Goal: Task Accomplishment & Management: Manage account settings

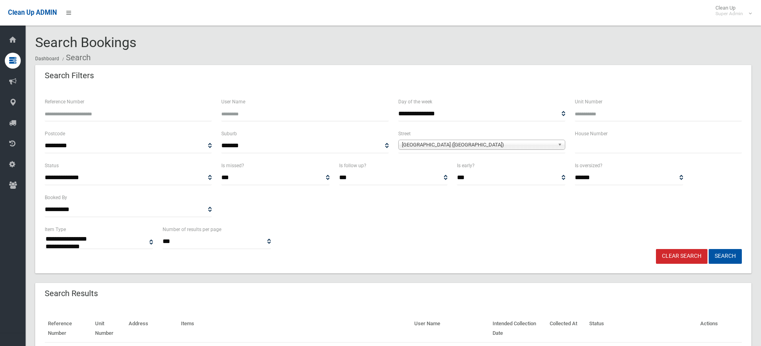
select select
click at [417, 145] on span "[GEOGRAPHIC_DATA] ([GEOGRAPHIC_DATA])" at bounding box center [478, 145] width 153 height 10
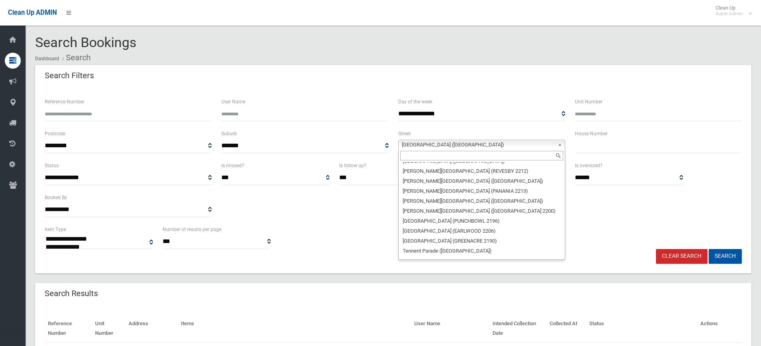
click at [412, 158] on input "text" at bounding box center [481, 156] width 163 height 10
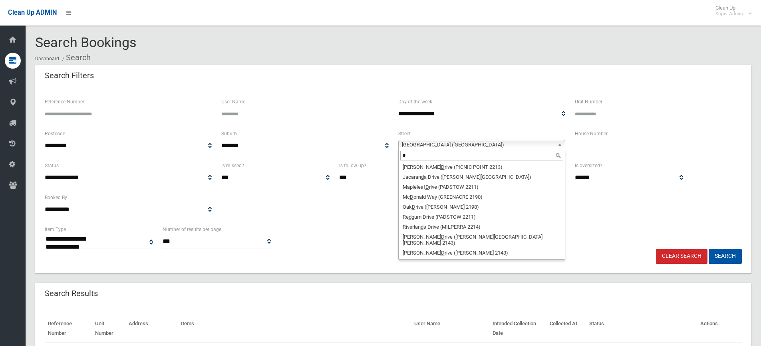
scroll to position [0, 0]
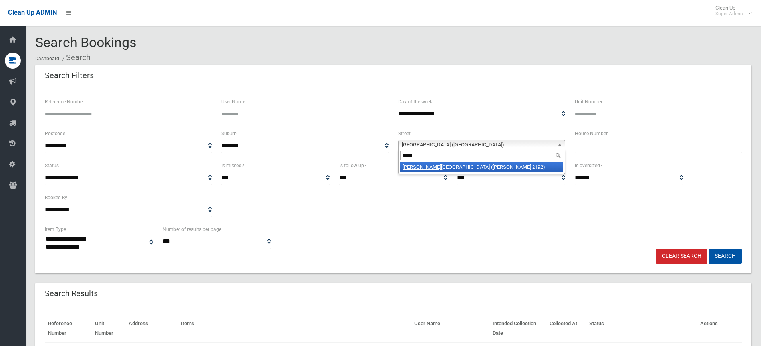
type input "*****"
drag, startPoint x: 413, startPoint y: 169, endPoint x: 425, endPoint y: 169, distance: 11.6
click at [414, 169] on em "Drumm" at bounding box center [422, 167] width 38 height 6
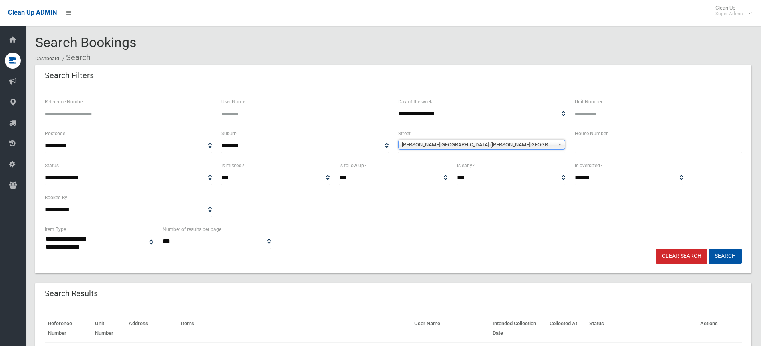
click at [583, 148] on input "text" at bounding box center [658, 146] width 167 height 15
type input "***"
click at [709, 249] on button "Search" at bounding box center [725, 256] width 33 height 15
click at [730, 257] on button "Search" at bounding box center [725, 256] width 33 height 15
select select
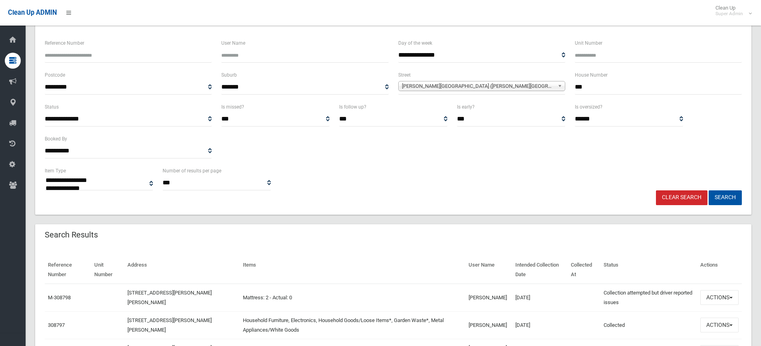
scroll to position [117, 0]
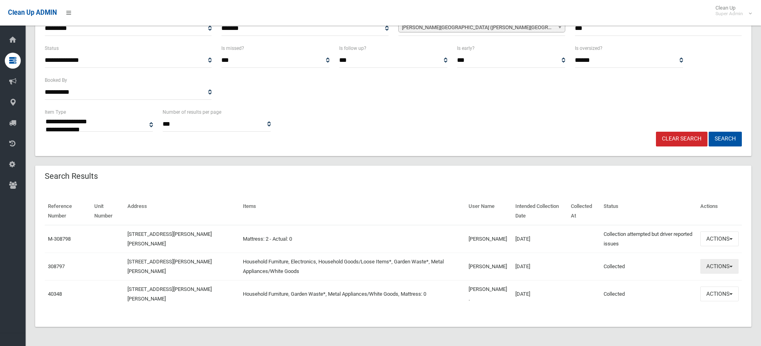
click at [715, 270] on button "Actions" at bounding box center [720, 266] width 38 height 15
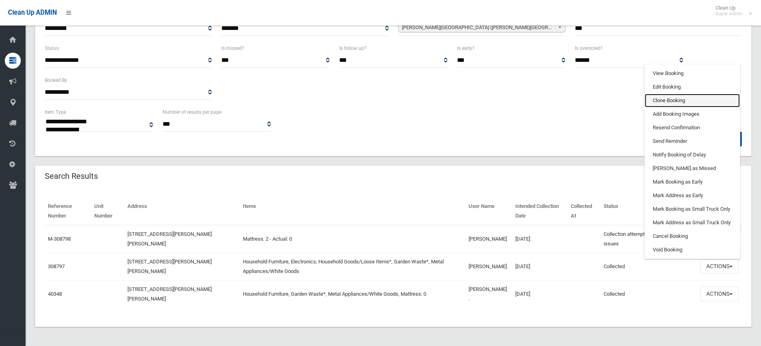
click at [668, 96] on link "Clone Booking" at bounding box center [692, 101] width 95 height 14
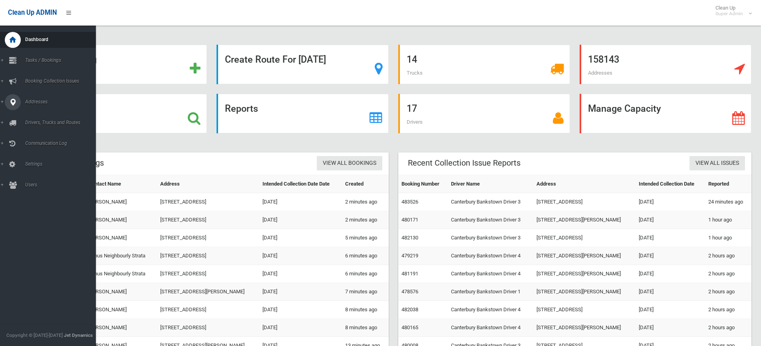
click at [27, 102] on span "Addresses" at bounding box center [62, 102] width 79 height 6
click at [38, 113] on span "All Addresses" at bounding box center [59, 116] width 72 height 6
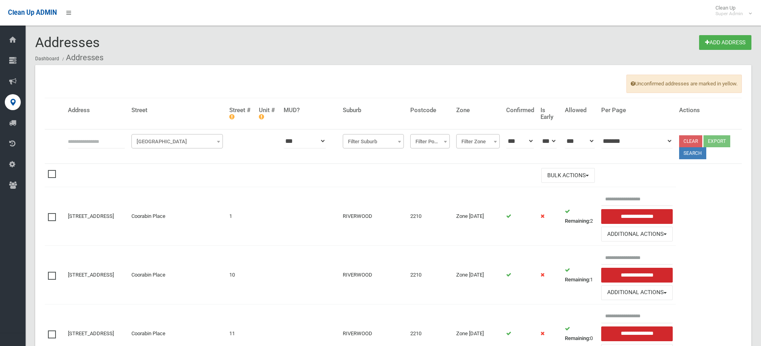
click at [167, 144] on span "Filter Street" at bounding box center [177, 141] width 88 height 11
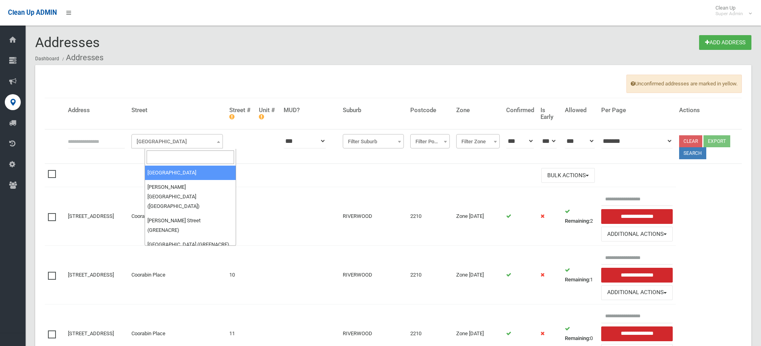
click at [166, 160] on input "search" at bounding box center [191, 158] width 88 height 14
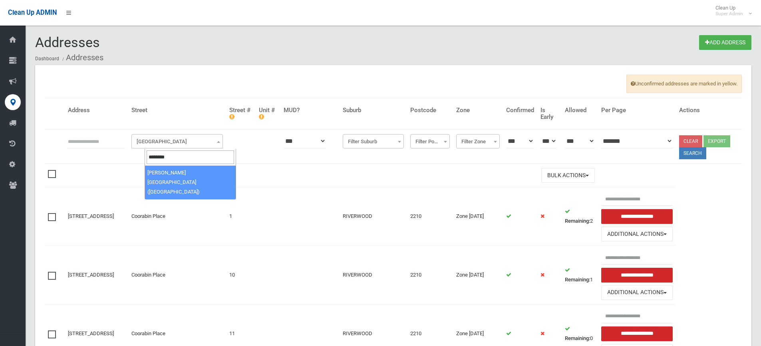
type input "********"
select select "***"
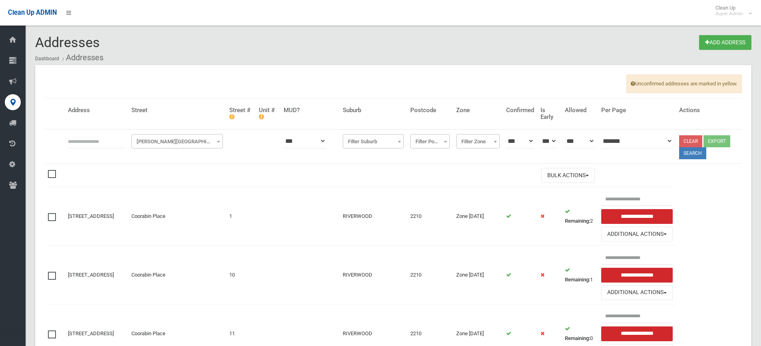
click at [111, 144] on input "text" at bounding box center [96, 141] width 57 height 15
type input "**"
click at [693, 154] on button "Search" at bounding box center [692, 153] width 27 height 12
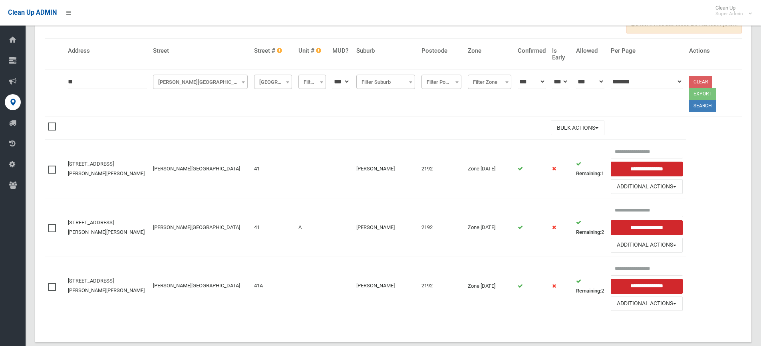
scroll to position [64, 0]
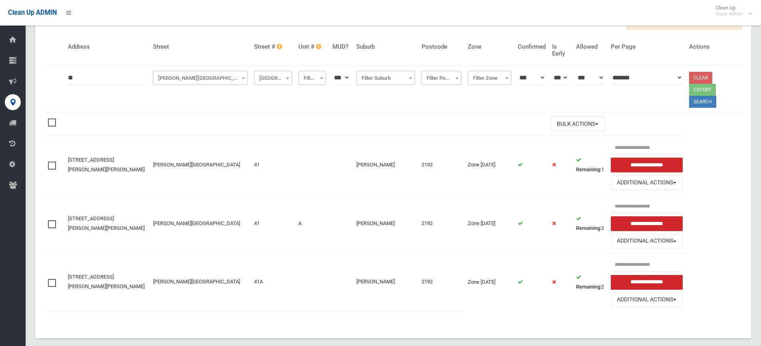
click at [49, 221] on span at bounding box center [54, 221] width 12 height 0
click at [632, 235] on button "Additional Actions" at bounding box center [647, 241] width 72 height 15
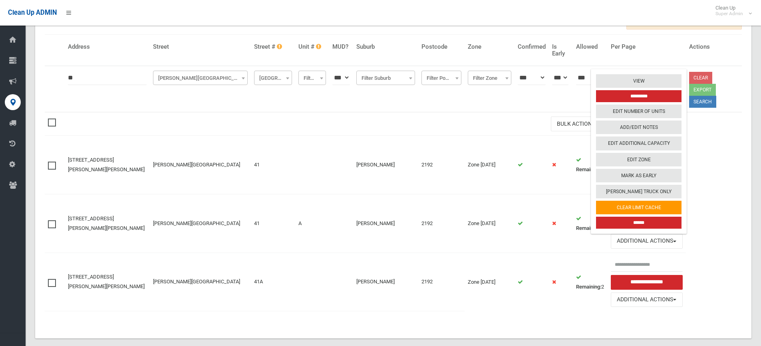
click at [494, 179] on td "Zone [DATE]" at bounding box center [490, 165] width 50 height 59
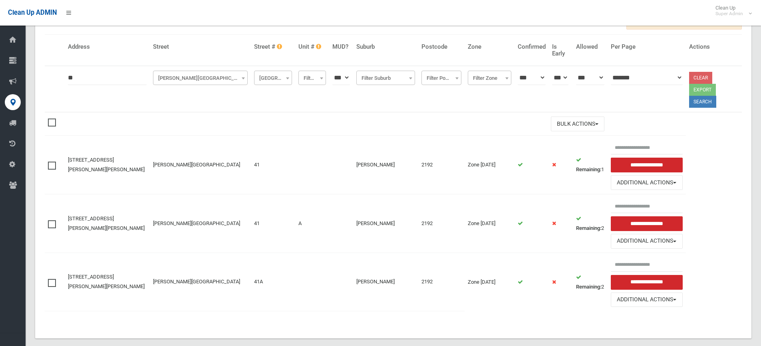
click at [612, 217] on input "**********" at bounding box center [647, 224] width 72 height 15
click at [618, 199] on input "text" at bounding box center [647, 206] width 72 height 15
click at [624, 234] on button "Additional Actions" at bounding box center [647, 241] width 72 height 15
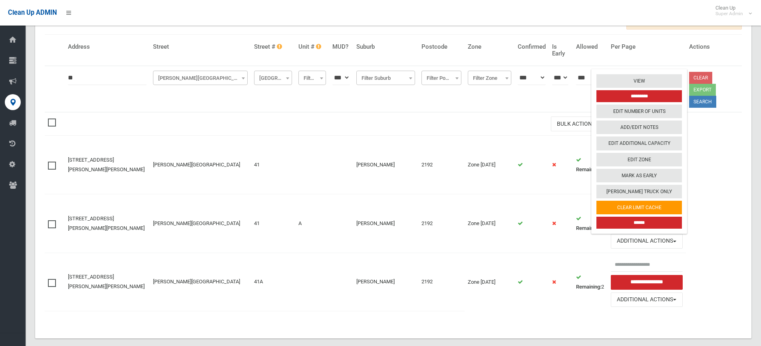
click at [623, 217] on input "******" at bounding box center [640, 223] width 86 height 12
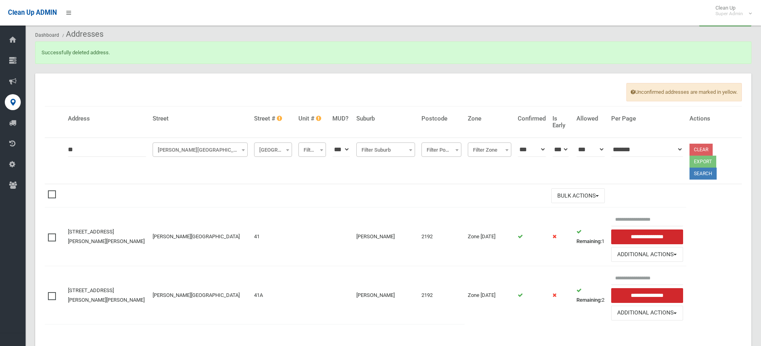
scroll to position [37, 0]
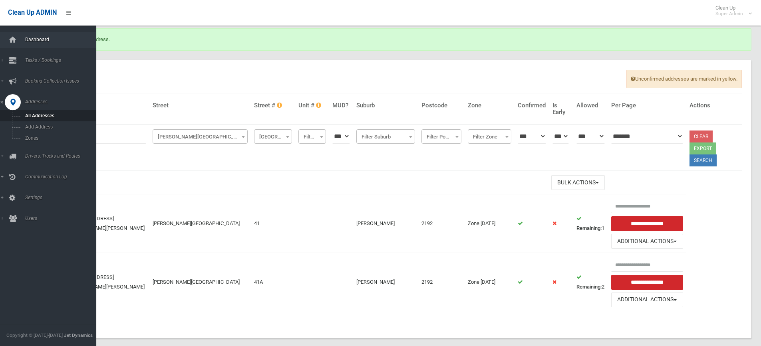
click at [37, 42] on span "Dashboard" at bounding box center [62, 40] width 79 height 6
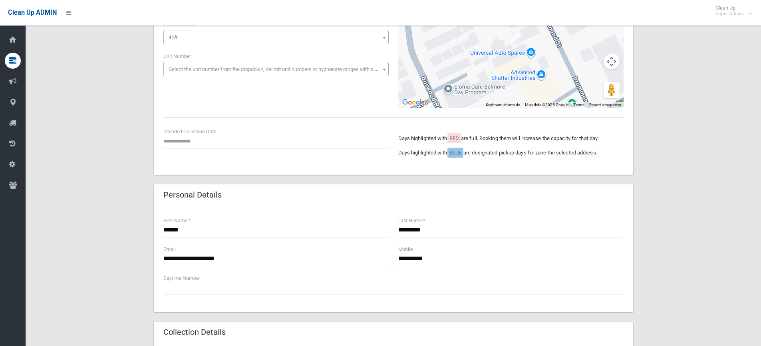
scroll to position [120, 0]
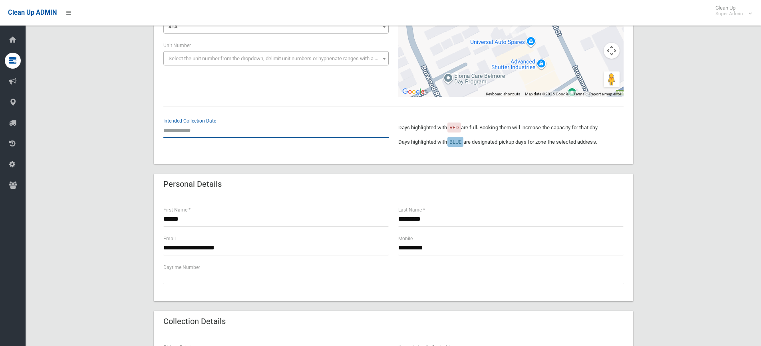
click at [189, 130] on input "text" at bounding box center [275, 130] width 225 height 15
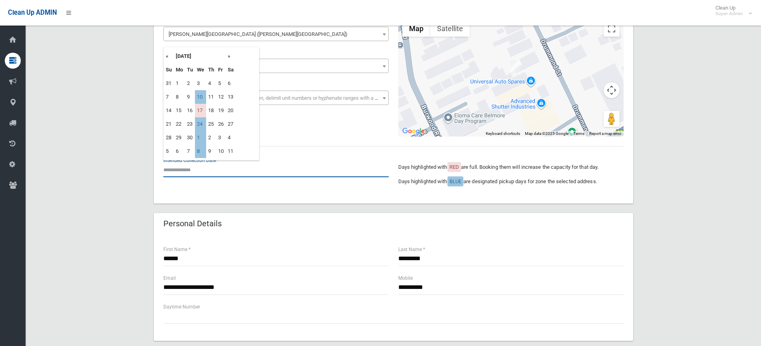
scroll to position [80, 0]
click at [201, 125] on td "24" at bounding box center [200, 125] width 11 height 14
type input "**********"
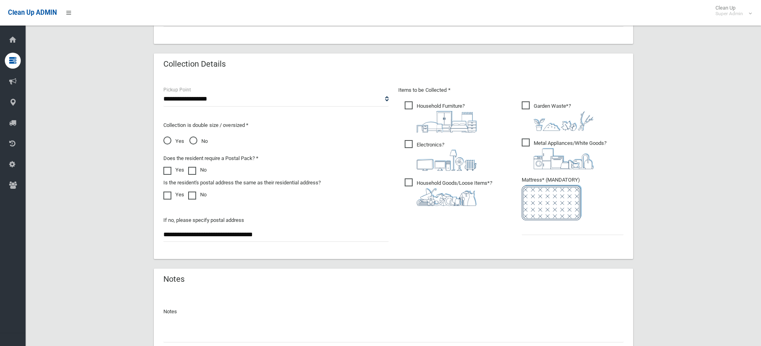
scroll to position [400, 0]
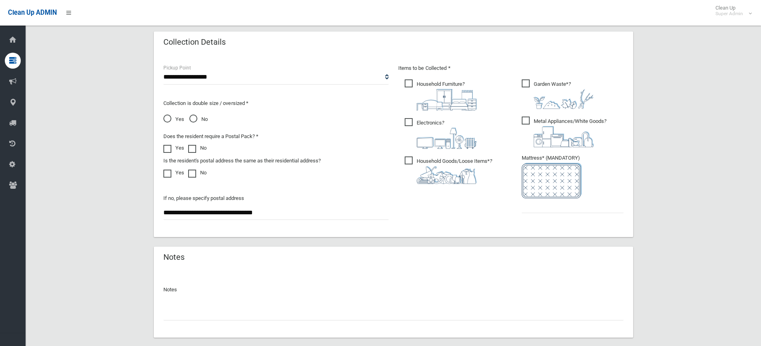
click at [206, 309] on input "text" at bounding box center [393, 313] width 460 height 15
type input "**********"
click at [549, 207] on input "text" at bounding box center [573, 206] width 102 height 15
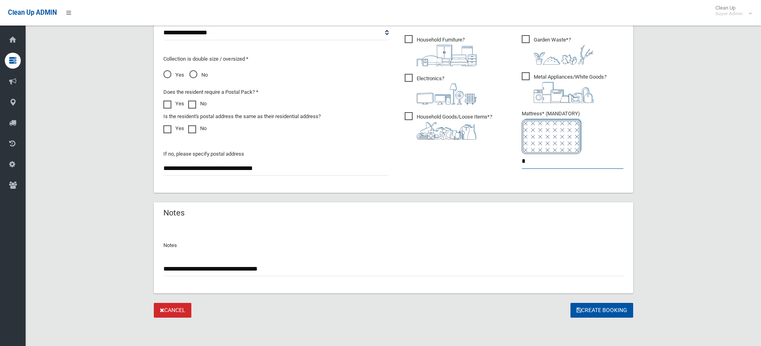
scroll to position [444, 0]
type input "*"
click at [593, 312] on button "Create Booking" at bounding box center [602, 310] width 63 height 15
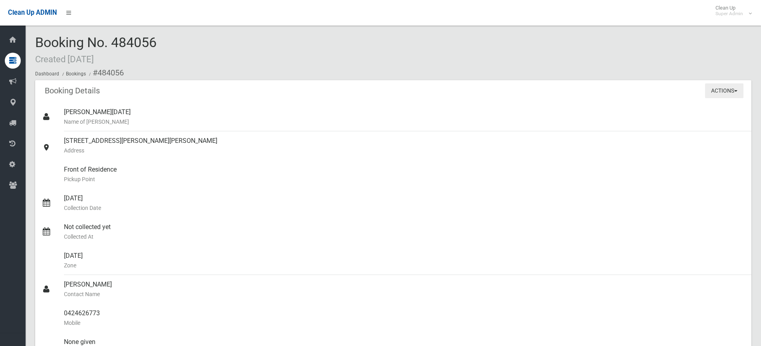
click at [719, 92] on button "Actions" at bounding box center [724, 91] width 38 height 15
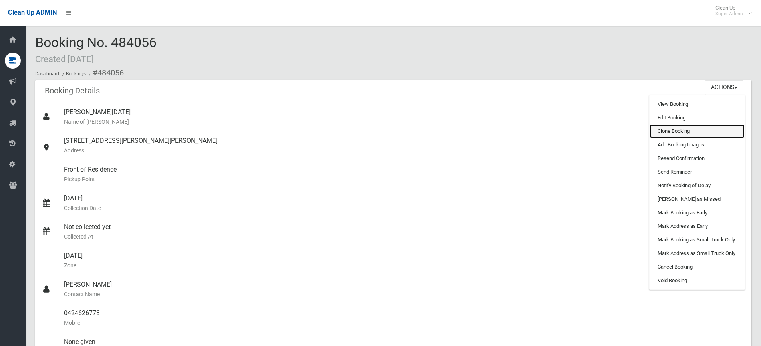
click at [673, 130] on link "Clone Booking" at bounding box center [697, 132] width 95 height 14
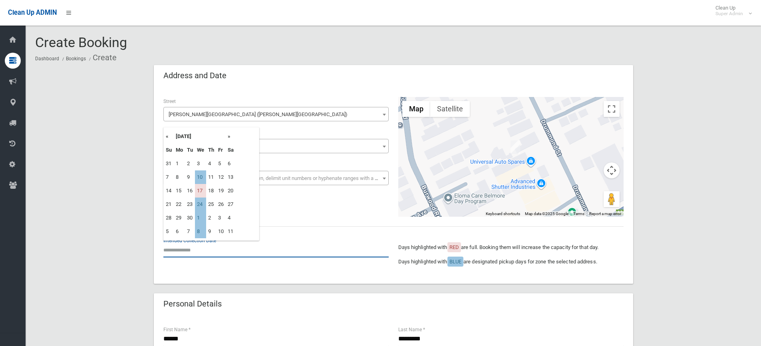
click at [201, 255] on input "text" at bounding box center [275, 250] width 225 height 15
click at [229, 137] on th "»" at bounding box center [231, 137] width 10 height 14
click at [167, 137] on th "«" at bounding box center [169, 137] width 10 height 14
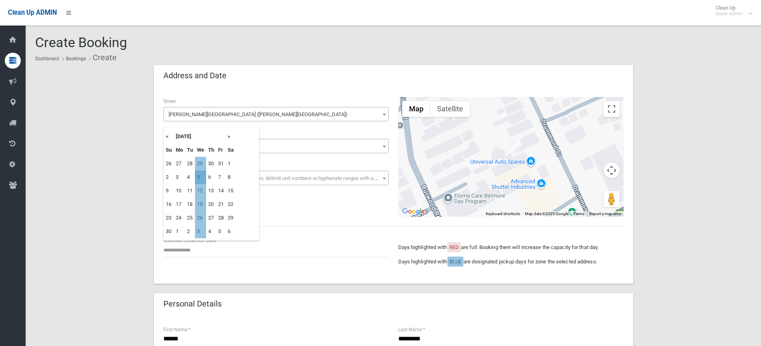
click at [201, 178] on td "5" at bounding box center [200, 178] width 11 height 14
type input "**********"
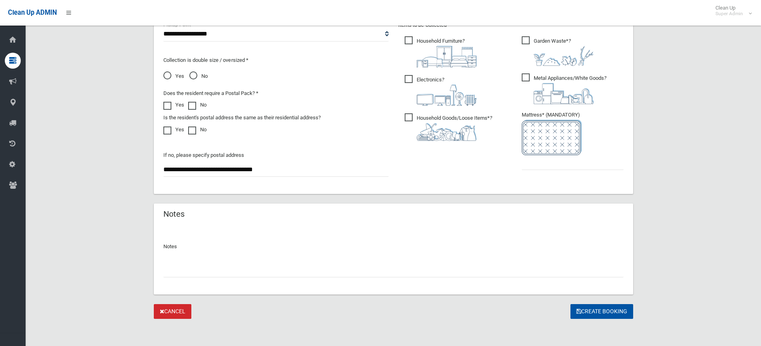
scroll to position [444, 0]
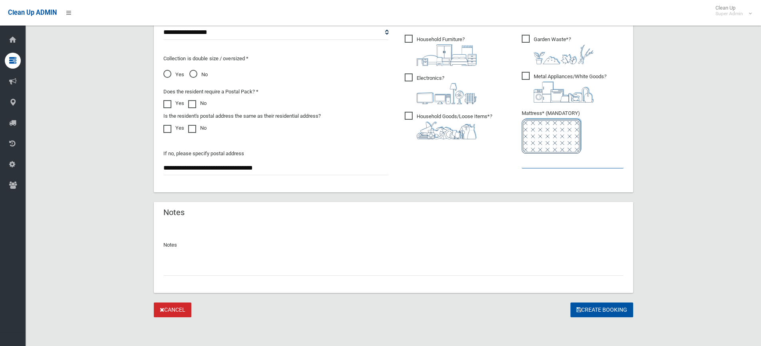
click at [577, 168] on input "text" at bounding box center [573, 161] width 102 height 15
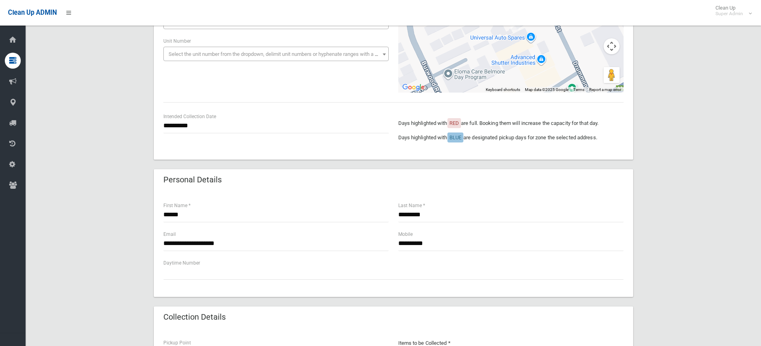
scroll to position [5, 0]
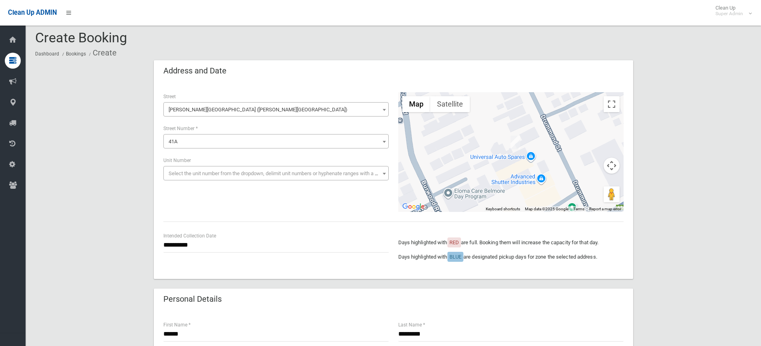
type input "*"
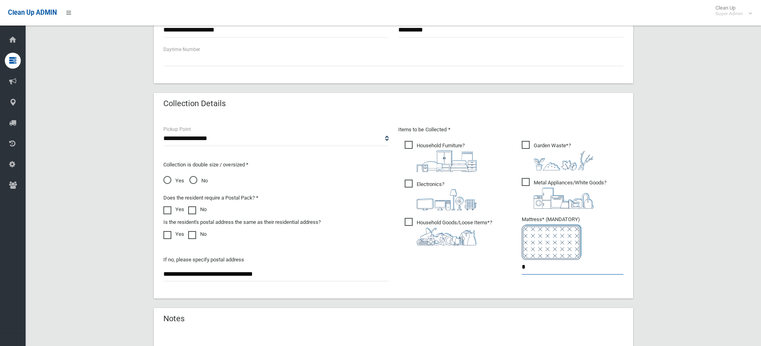
scroll to position [444, 0]
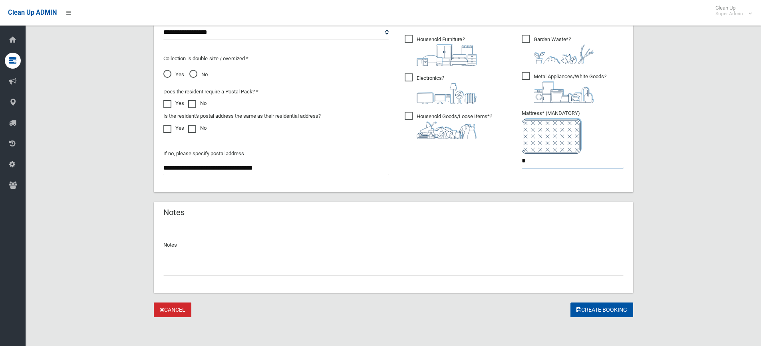
type input "*"
click at [197, 267] on input "text" at bounding box center [393, 268] width 460 height 15
paste input "**********"
drag, startPoint x: 270, startPoint y: 269, endPoint x: 274, endPoint y: 276, distance: 8.0
click at [270, 270] on input "**********" at bounding box center [393, 268] width 460 height 15
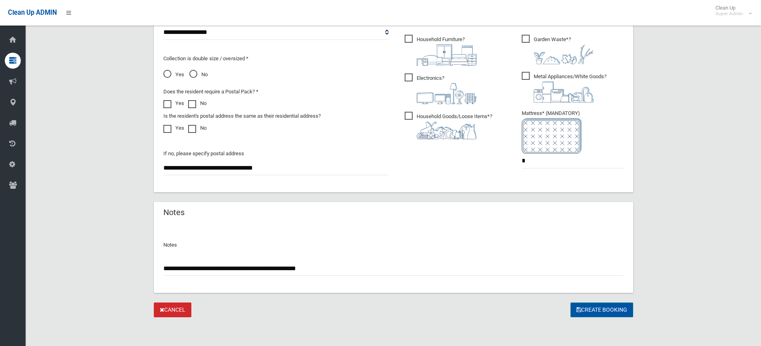
type input "**********"
click at [591, 311] on button "Create Booking" at bounding box center [602, 310] width 63 height 15
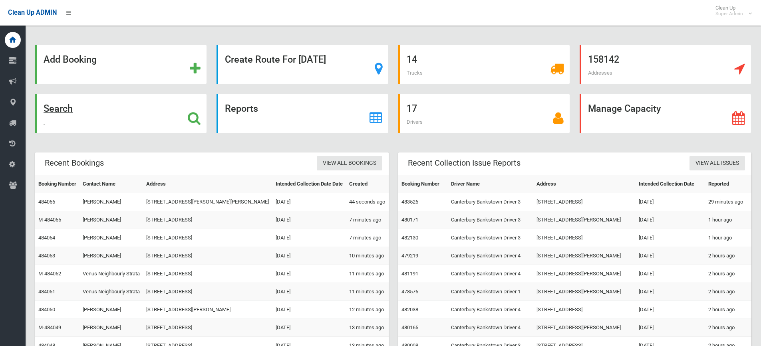
click at [61, 111] on strong "Search" at bounding box center [58, 108] width 29 height 11
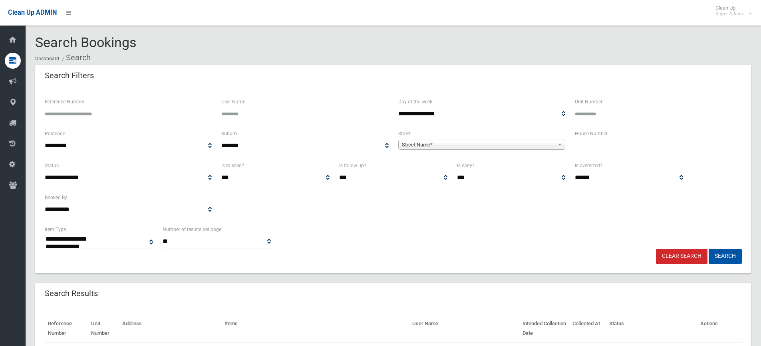
select select
click at [435, 146] on span "Street Name*" at bounding box center [478, 145] width 153 height 10
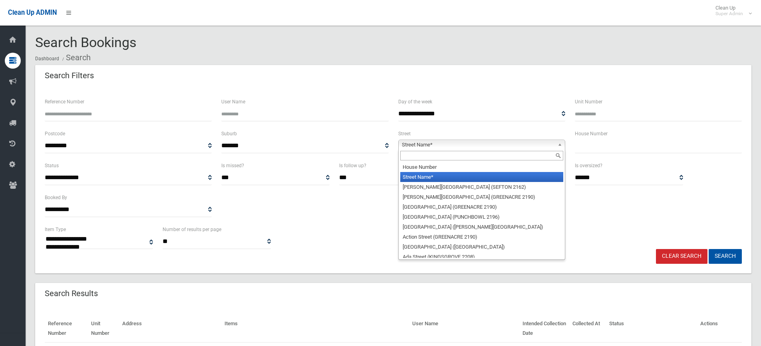
click at [422, 153] on input "text" at bounding box center [481, 156] width 163 height 10
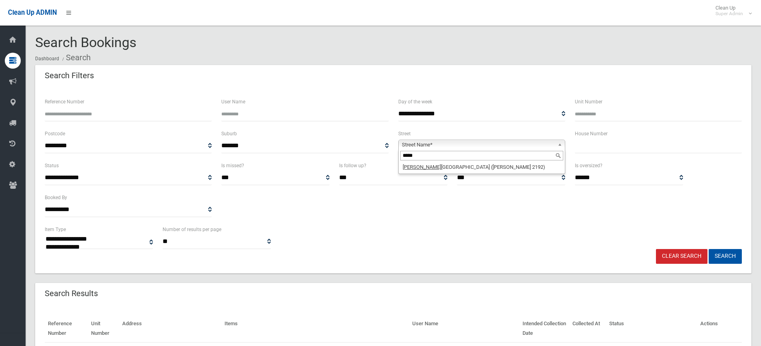
type input "*****"
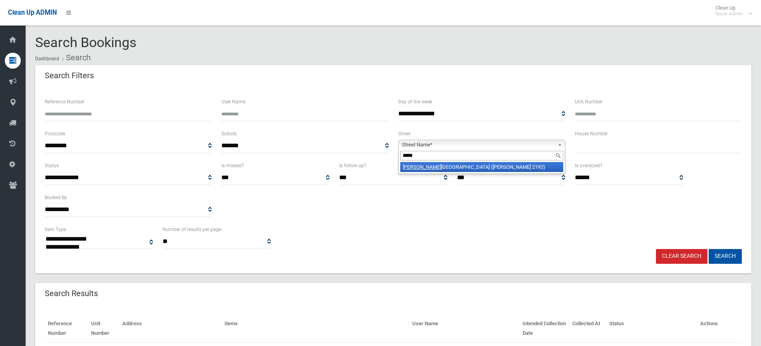
click at [430, 172] on li "Drumm ond Street (BELMORE 2192)" at bounding box center [481, 167] width 163 height 10
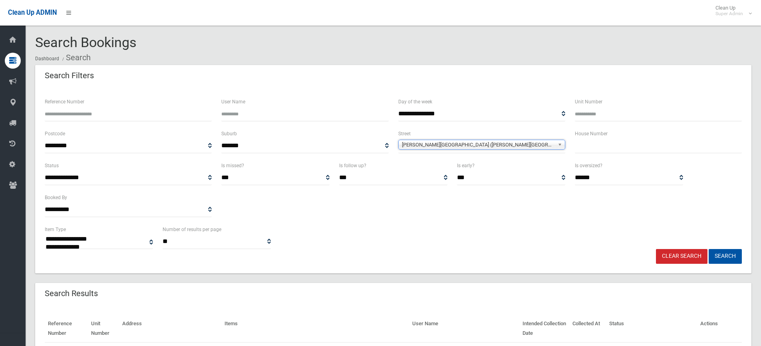
click at [601, 145] on input "text" at bounding box center [658, 146] width 167 height 15
type input "***"
click at [739, 252] on button "Search" at bounding box center [725, 256] width 33 height 15
select select
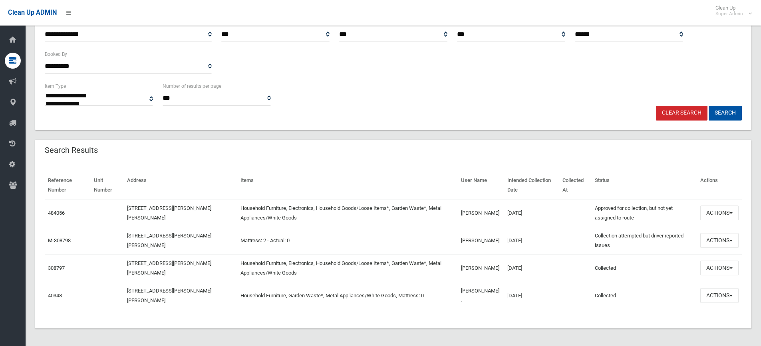
scroll to position [145, 0]
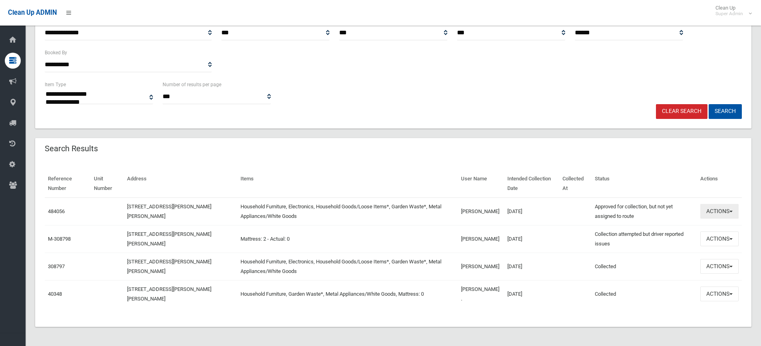
click at [725, 212] on button "Actions" at bounding box center [720, 211] width 38 height 15
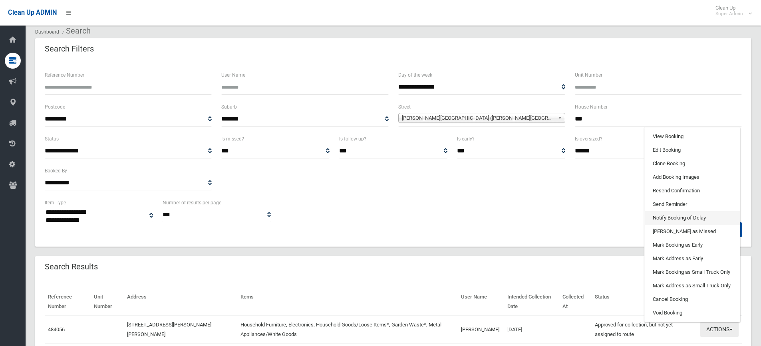
scroll to position [25, 0]
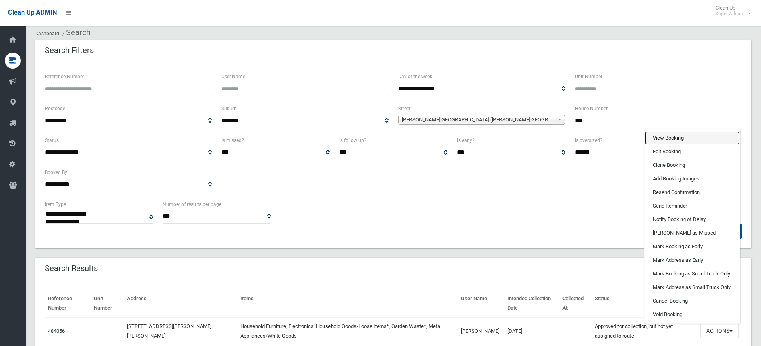
click at [669, 135] on link "View Booking" at bounding box center [692, 138] width 95 height 14
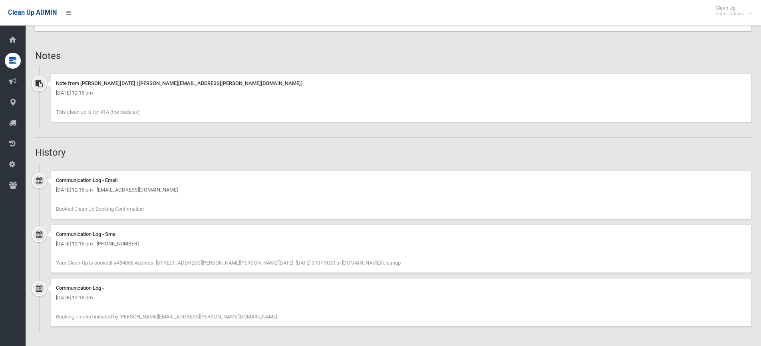
scroll to position [485, 0]
click at [142, 99] on div "Note from Angela Natale (angela.natale@cbcity.nsw.gov.au) Monday 8th September …" at bounding box center [401, 97] width 701 height 48
drag, startPoint x: 143, startPoint y: 112, endPoint x: 54, endPoint y: 111, distance: 88.3
click at [54, 111] on div "Note from Angela Natale (angela.natale@cbcity.nsw.gov.au) Monday 8th September …" at bounding box center [401, 97] width 701 height 48
copy span "This clean up is for 41A (the badalax)"
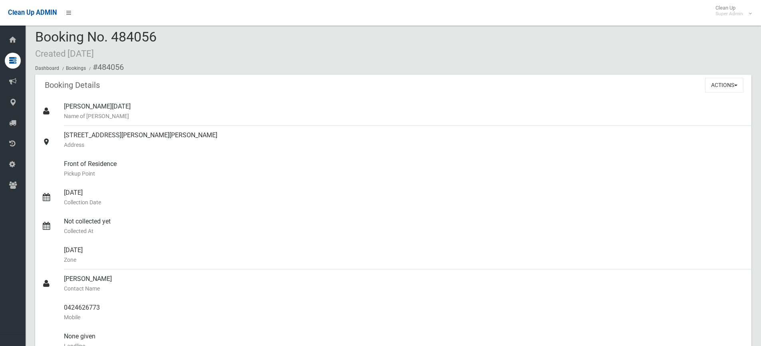
scroll to position [5, 0]
click at [713, 89] on button "Actions" at bounding box center [724, 85] width 38 height 15
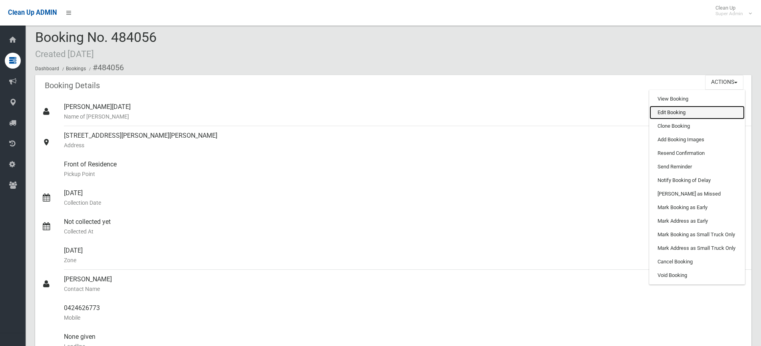
click at [678, 111] on link "Edit Booking" at bounding box center [697, 113] width 95 height 14
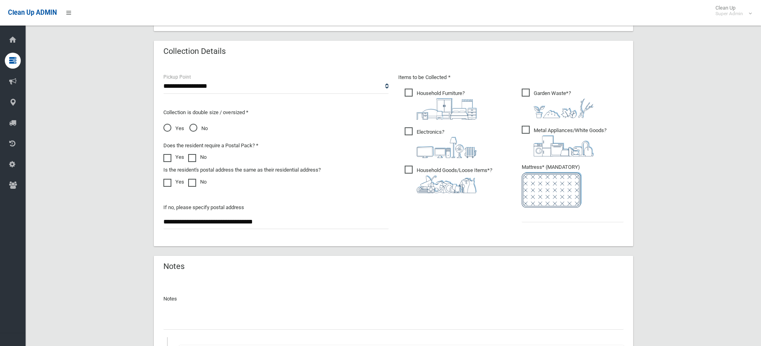
scroll to position [514, 0]
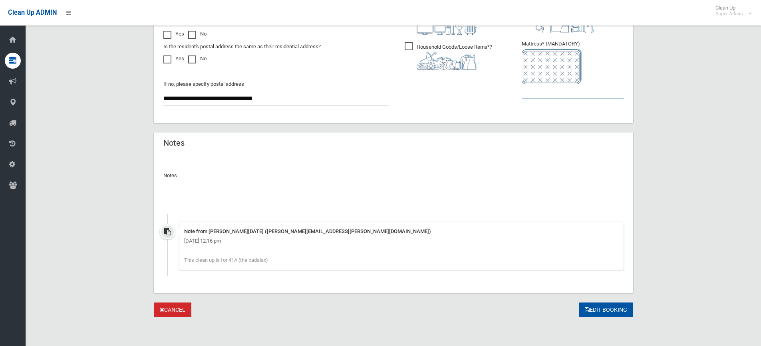
click at [542, 95] on input "text" at bounding box center [573, 91] width 102 height 15
type input "*"
click at [611, 307] on button "Edit Booking" at bounding box center [606, 310] width 54 height 15
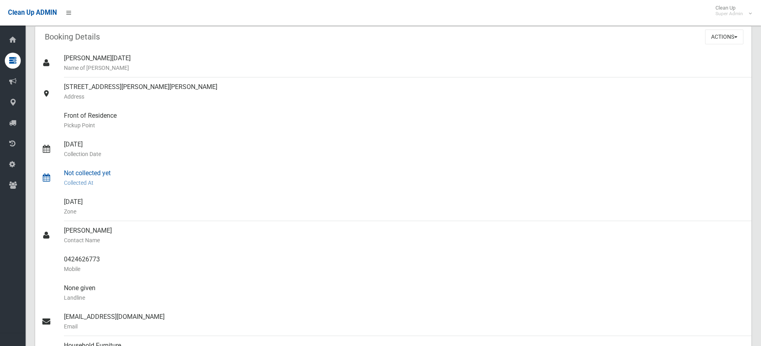
scroll to position [40, 0]
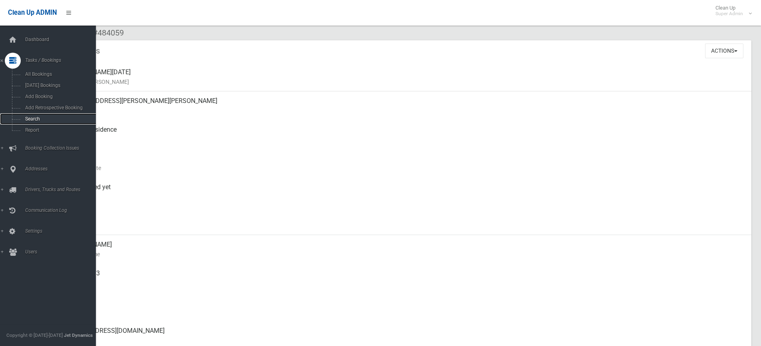
click at [30, 120] on span "Search" at bounding box center [59, 119] width 72 height 6
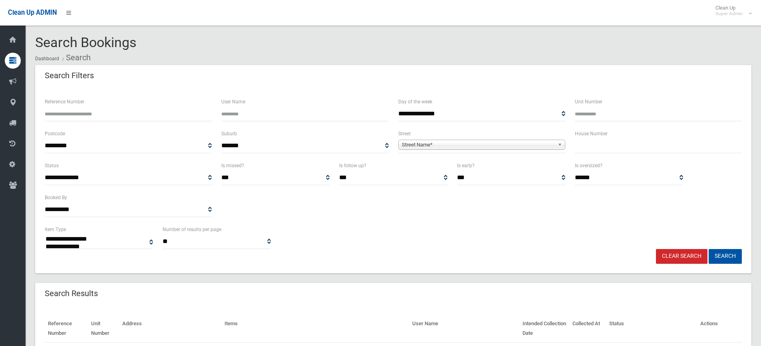
select select
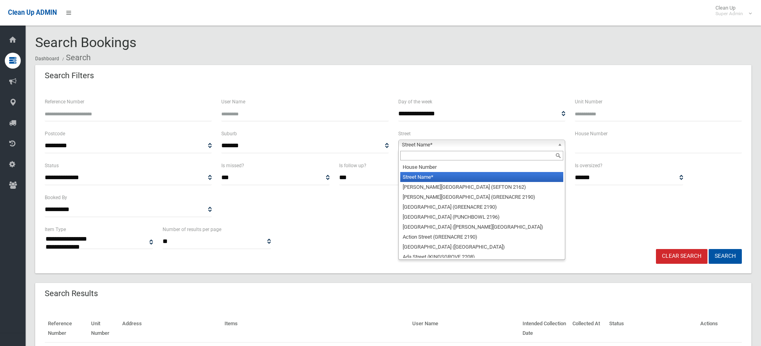
click at [429, 147] on span "Street Name*" at bounding box center [478, 145] width 153 height 10
click at [418, 156] on input "text" at bounding box center [481, 156] width 163 height 10
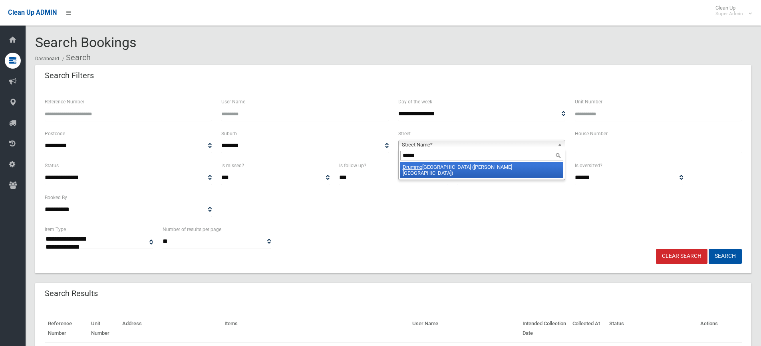
type input "******"
click at [469, 168] on li "Drummo nd Street (BELMORE 2192)" at bounding box center [481, 170] width 163 height 16
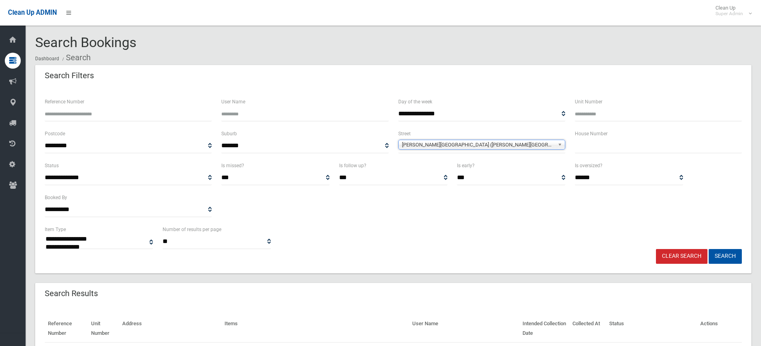
click at [598, 147] on input "text" at bounding box center [658, 146] width 167 height 15
type input "***"
click at [723, 258] on button "Search" at bounding box center [725, 256] width 33 height 15
select select
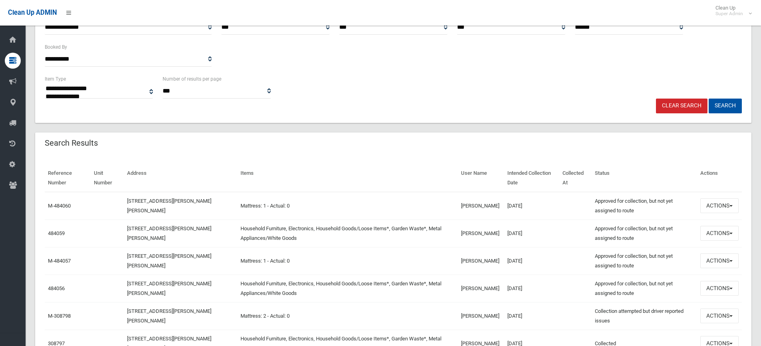
scroll to position [160, 0]
